Goal: Task Accomplishment & Management: Manage account settings

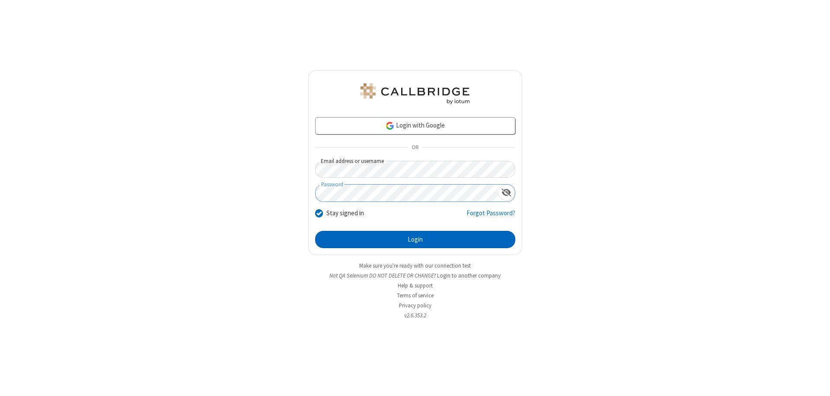
click at [415, 240] on button "Login" at bounding box center [415, 239] width 200 height 17
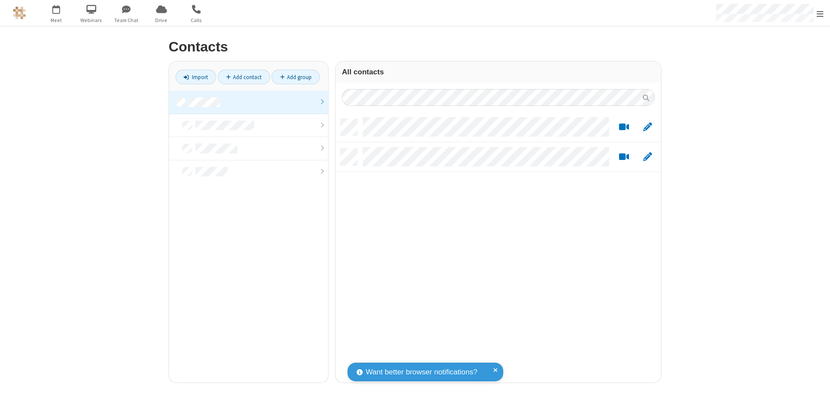
scroll to position [264, 319]
click at [249, 102] on link at bounding box center [248, 102] width 159 height 23
click at [244, 77] on link "Add contact" at bounding box center [244, 77] width 52 height 15
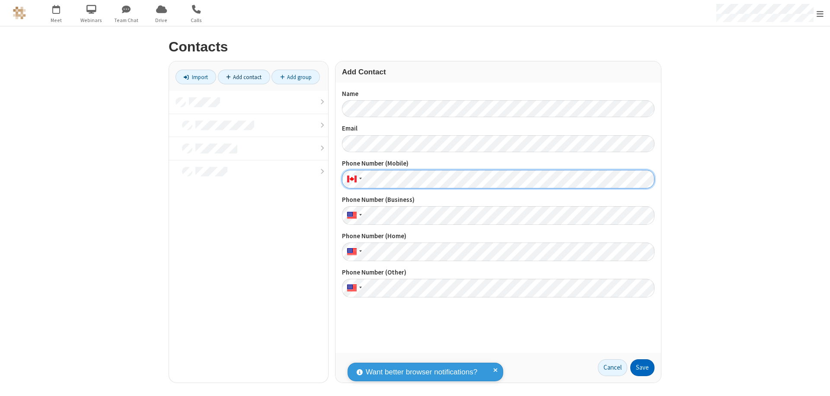
click at [643, 368] on button "Save" at bounding box center [642, 367] width 24 height 17
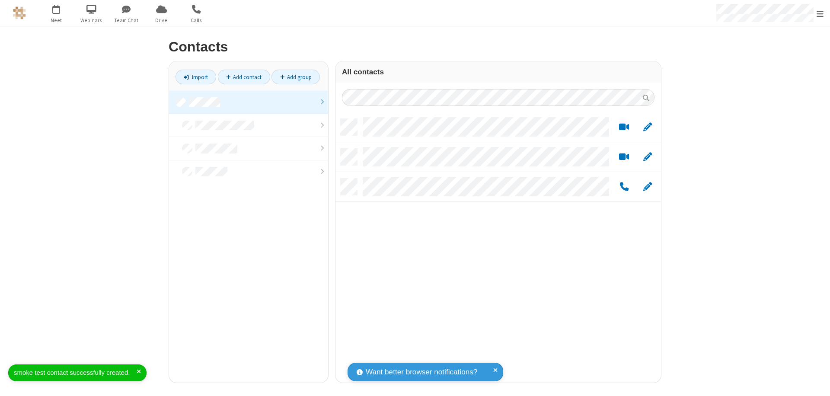
scroll to position [264, 319]
click at [244, 77] on link "Add contact" at bounding box center [244, 77] width 52 height 15
